Goal: Transaction & Acquisition: Purchase product/service

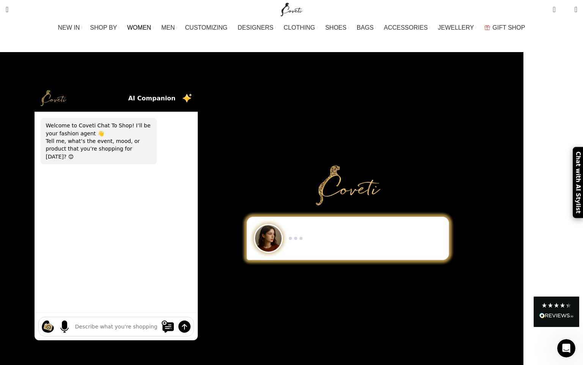
click at [151, 27] on span "WOMEN" at bounding box center [139, 27] width 24 height 7
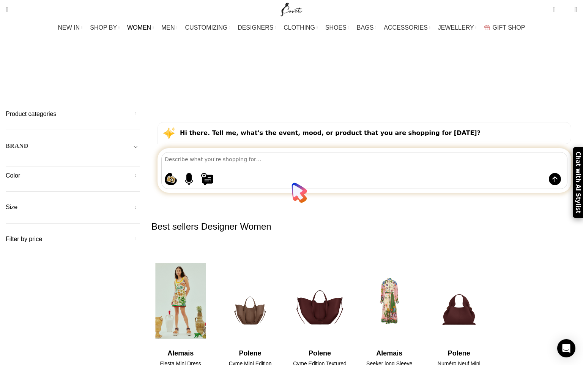
click at [210, 360] on h4 "Fiesta Mini Dress" at bounding box center [181, 364] width 58 height 8
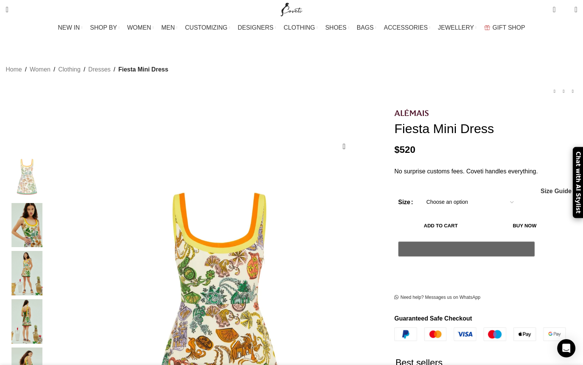
scroll to position [0, 720]
select select "6-uk"
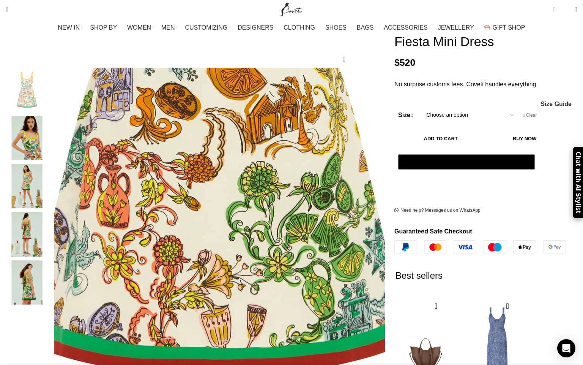
scroll to position [0, 0]
click at [447, 131] on button "Add to cart" at bounding box center [440, 139] width 85 height 16
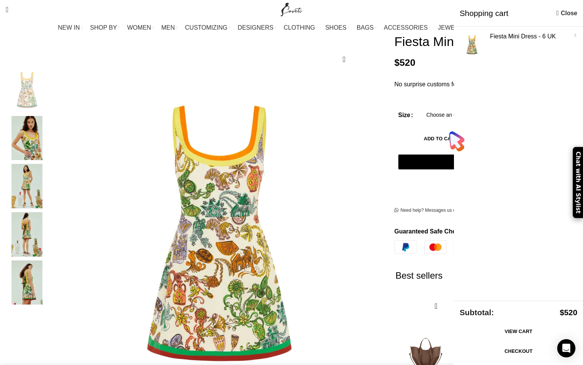
scroll to position [0, 720]
click at [519, 351] on link "Checkout" at bounding box center [519, 351] width 118 height 16
